Goal: Task Accomplishment & Management: Complete application form

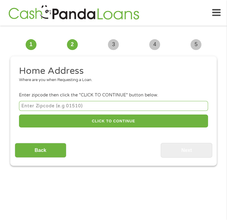
scroll to position [5, 0]
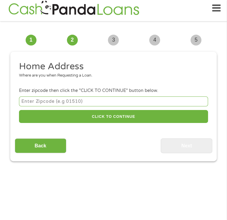
click at [47, 107] on input "number" at bounding box center [113, 102] width 189 height 10
type input "87401"
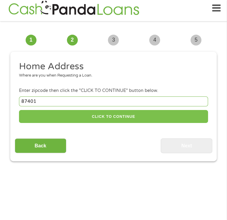
click at [85, 110] on button "CLICK TO CONTINUE" at bounding box center [113, 116] width 189 height 13
type input "87401"
type input "[GEOGRAPHIC_DATA]"
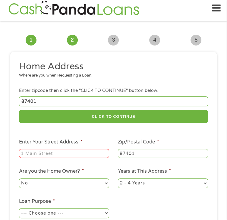
click at [57, 149] on input "Enter Your Street Address *" at bounding box center [64, 153] width 90 height 9
type input "[STREET_ADDRESS]"
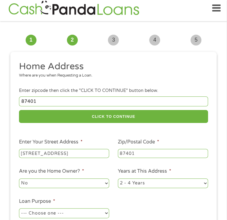
click at [63, 179] on select "No Yes" at bounding box center [64, 184] width 90 height 10
click at [134, 179] on select "1 Year or less 1 - 2 Years 2 - 4 Years Over 4 Years" at bounding box center [163, 184] width 90 height 10
select select "60months"
click at [118, 179] on select "1 Year or less 1 - 2 Years 2 - 4 Years Over 4 Years" at bounding box center [163, 184] width 90 height 10
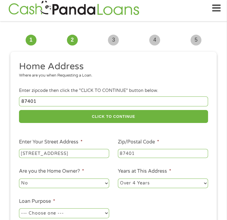
click at [95, 209] on select "--- Choose one --- Pay Bills Debt Consolidation Home Improvement Major Purchase…" at bounding box center [64, 214] width 90 height 10
select select "shorttermcash"
click at [19, 209] on select "--- Choose one --- Pay Bills Debt Consolidation Home Improvement Major Purchase…" at bounding box center [64, 214] width 90 height 10
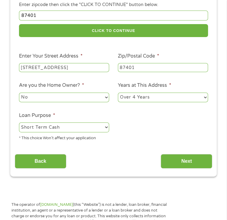
scroll to position [94, 0]
